Goal: Find specific page/section: Find specific page/section

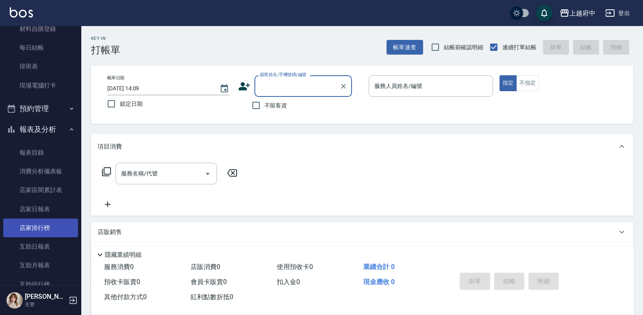
scroll to position [244, 0]
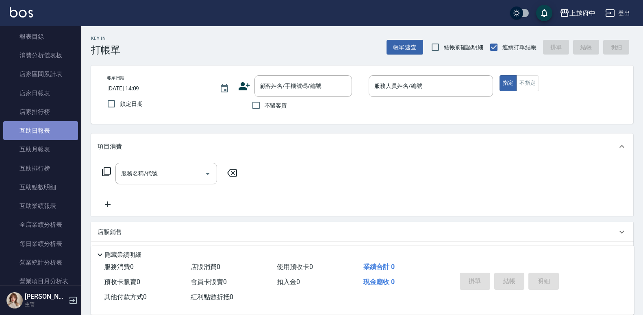
click at [48, 127] on link "互助日報表" at bounding box center [40, 130] width 75 height 19
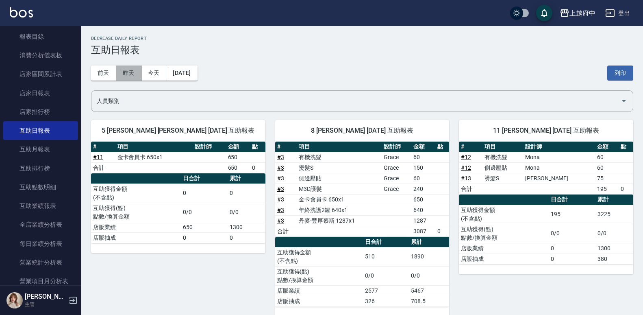
click at [127, 70] on button "昨天" at bounding box center [128, 72] width 25 height 15
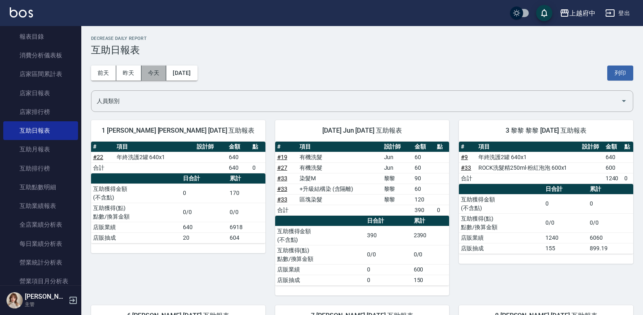
click at [148, 69] on button "今天" at bounding box center [154, 72] width 25 height 15
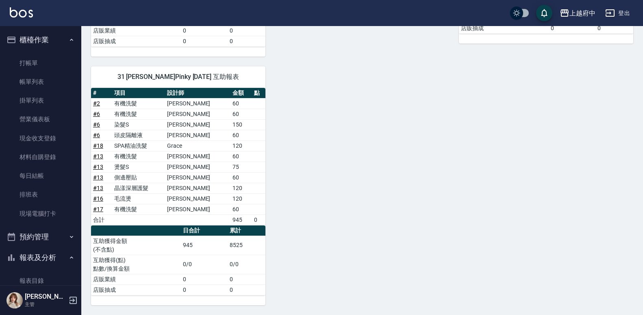
drag, startPoint x: 62, startPoint y: 58, endPoint x: 44, endPoint y: 4, distance: 56.5
click at [62, 58] on link "打帳單" at bounding box center [40, 63] width 75 height 19
